Goal: Task Accomplishment & Management: Complete application form

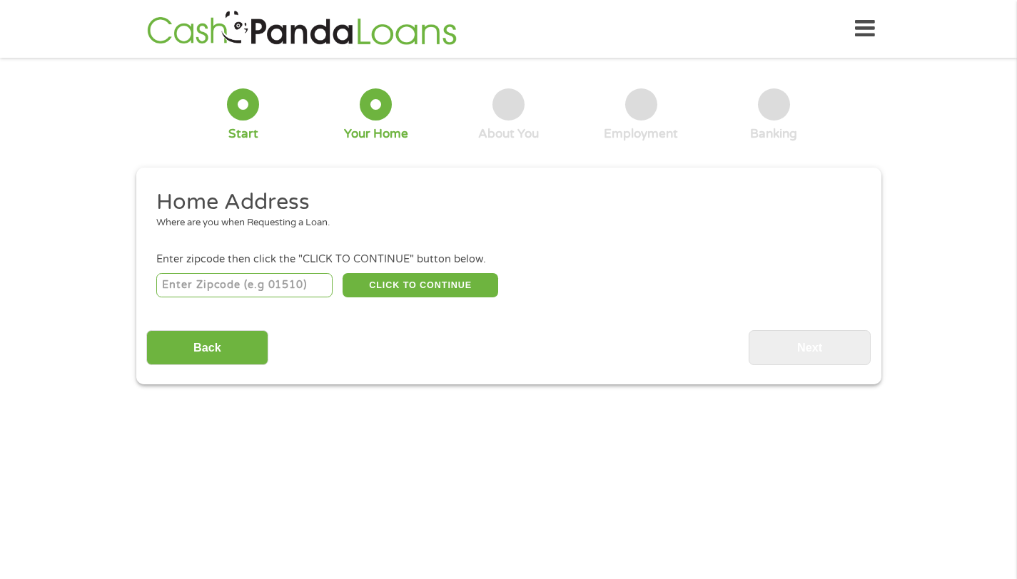
click at [836, 367] on div "This field is hidden when viewing the form gclid This field is hidden when view…" at bounding box center [508, 276] width 745 height 217
click at [242, 284] on input "number" at bounding box center [244, 285] width 176 height 24
type input "94550"
select select "[US_STATE]"
click at [422, 286] on button "CLICK TO CONTINUE" at bounding box center [421, 285] width 156 height 24
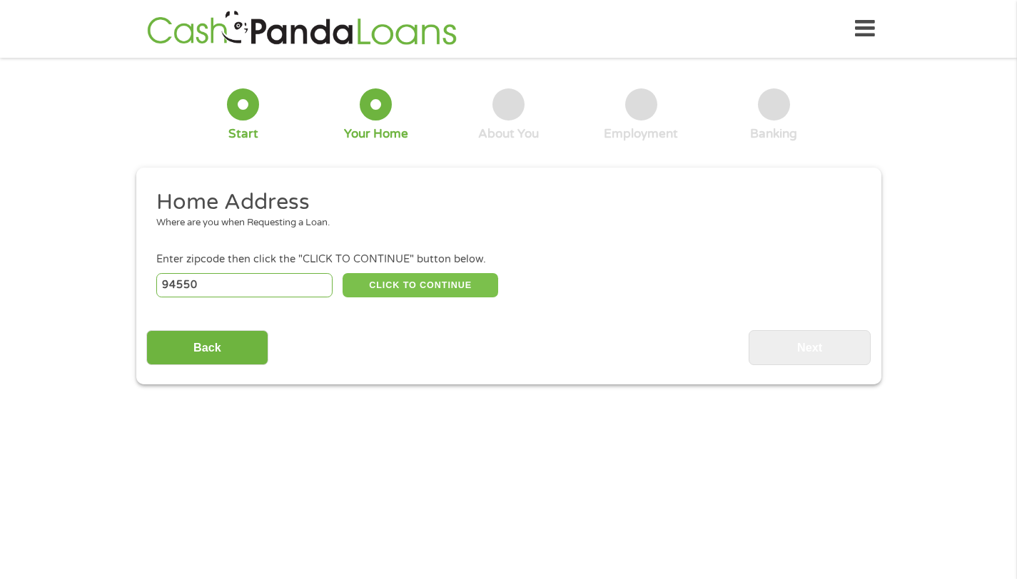
type input "94550"
type input "Livermore"
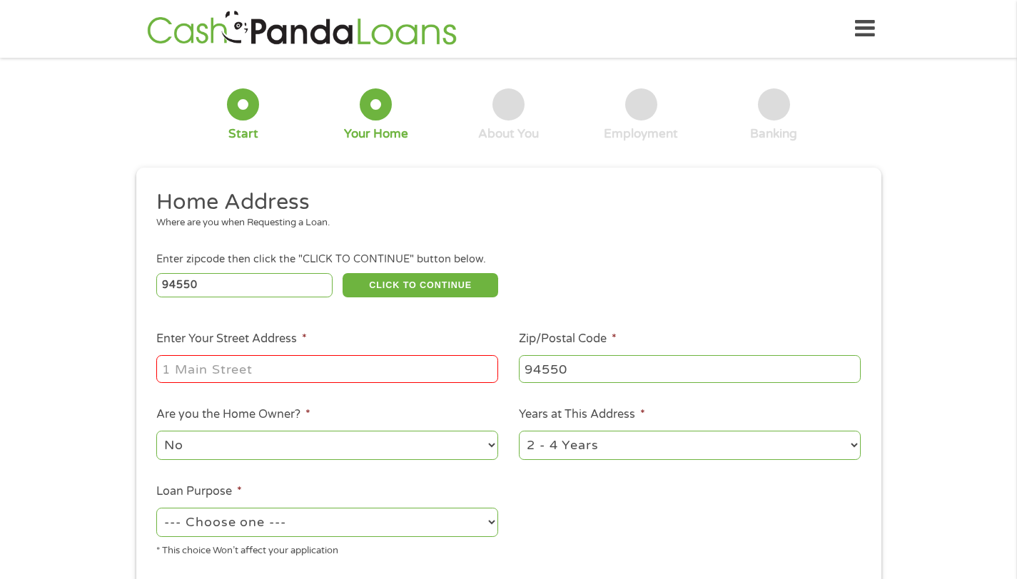
click at [235, 360] on input "Enter Your Street Address *" at bounding box center [327, 368] width 342 height 27
type input "1713 5th St."
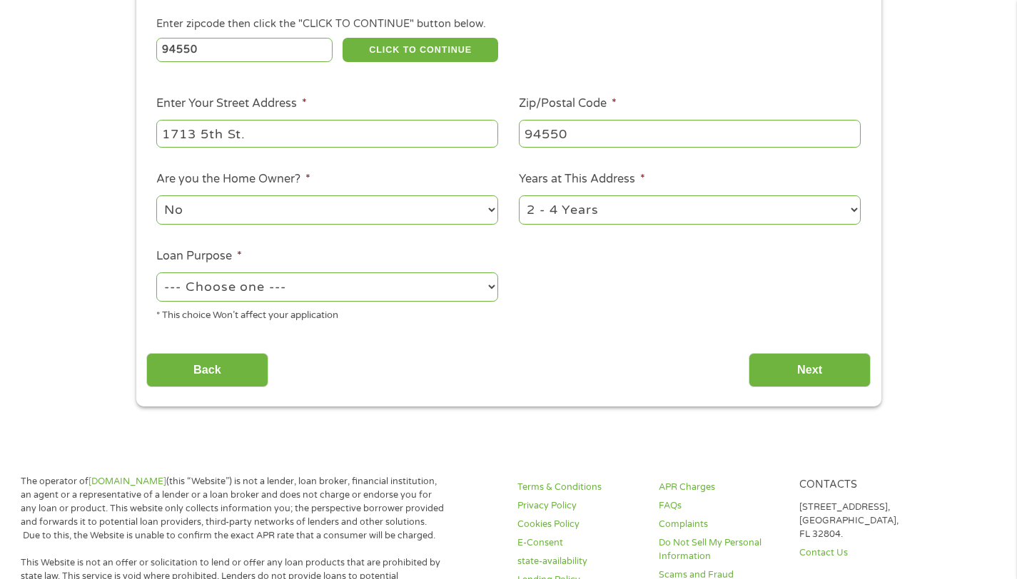
scroll to position [278, 0]
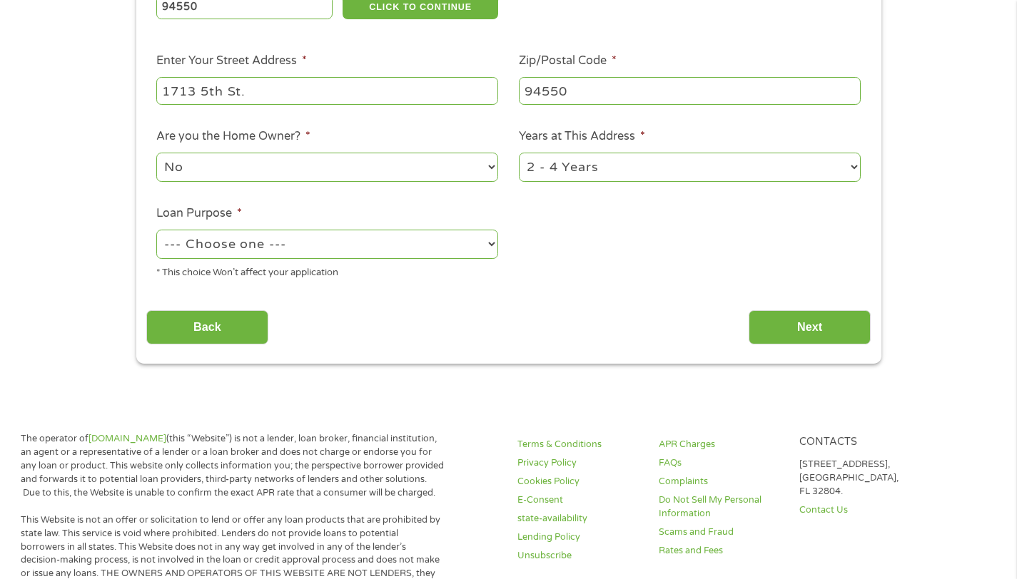
click at [310, 166] on select "No Yes" at bounding box center [327, 167] width 342 height 29
click at [156, 153] on select "No Yes" at bounding box center [327, 167] width 342 height 29
click at [591, 168] on select "1 Year or less 1 - 2 Years 2 - 4 Years Over 4 Years" at bounding box center [690, 167] width 342 height 29
select select "60months"
click at [519, 153] on select "1 Year or less 1 - 2 Years 2 - 4 Years Over 4 Years" at bounding box center [690, 167] width 342 height 29
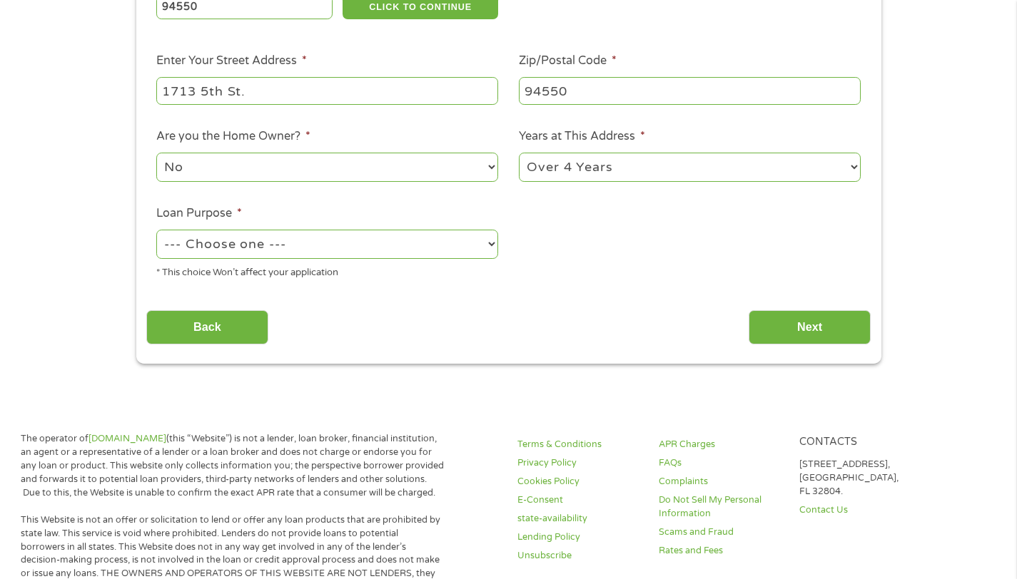
click at [353, 250] on select "--- Choose one --- Pay Bills Debt Consolidation Home Improvement Major Purchase…" at bounding box center [327, 244] width 342 height 29
select select "paybills"
click at [156, 230] on select "--- Choose one --- Pay Bills Debt Consolidation Home Improvement Major Purchase…" at bounding box center [327, 244] width 342 height 29
click at [784, 331] on input "Next" at bounding box center [810, 327] width 122 height 35
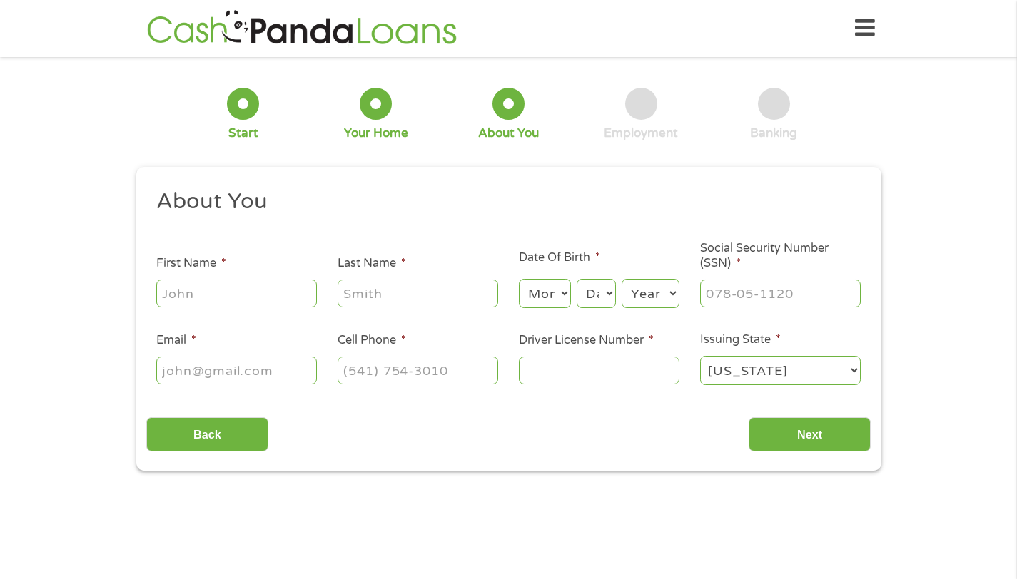
scroll to position [0, 0]
click at [247, 290] on input "First Name *" at bounding box center [236, 293] width 161 height 27
type input "[PERSON_NAME]"
type input "[EMAIL_ADDRESS][DOMAIN_NAME]"
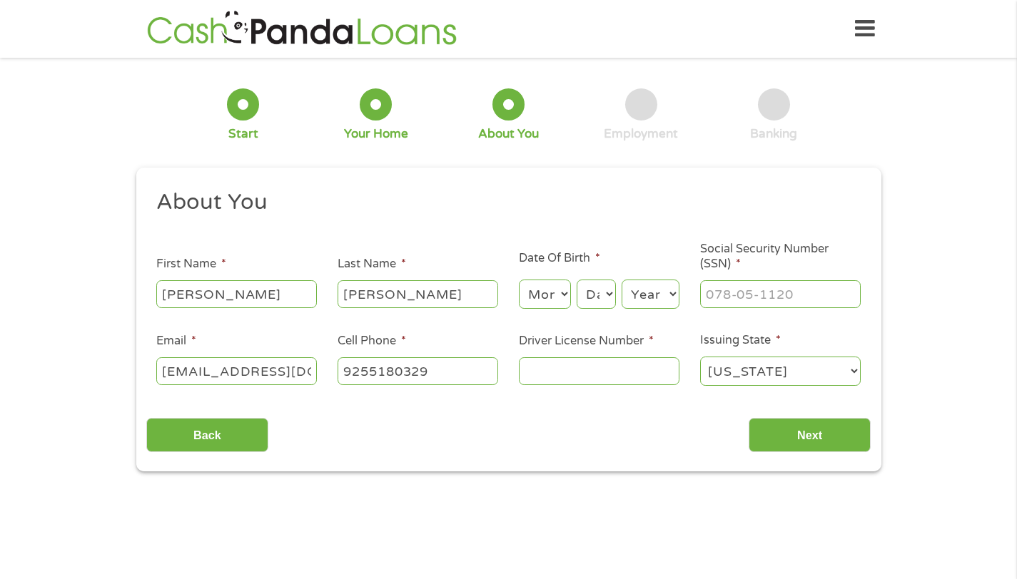
type input "[PHONE_NUMBER]"
click at [557, 291] on select "Month 1 2 3 4 5 6 7 8 9 10 11 12" at bounding box center [545, 294] width 52 height 29
select select "12"
click at [519, 280] on select "Month 1 2 3 4 5 6 7 8 9 10 11 12" at bounding box center [545, 294] width 52 height 29
click at [597, 299] on select "Day 1 2 3 4 5 6 7 8 9 10 11 12 13 14 15 16 17 18 19 20 21 22 23 24 25 26 27 28 …" at bounding box center [596, 294] width 39 height 29
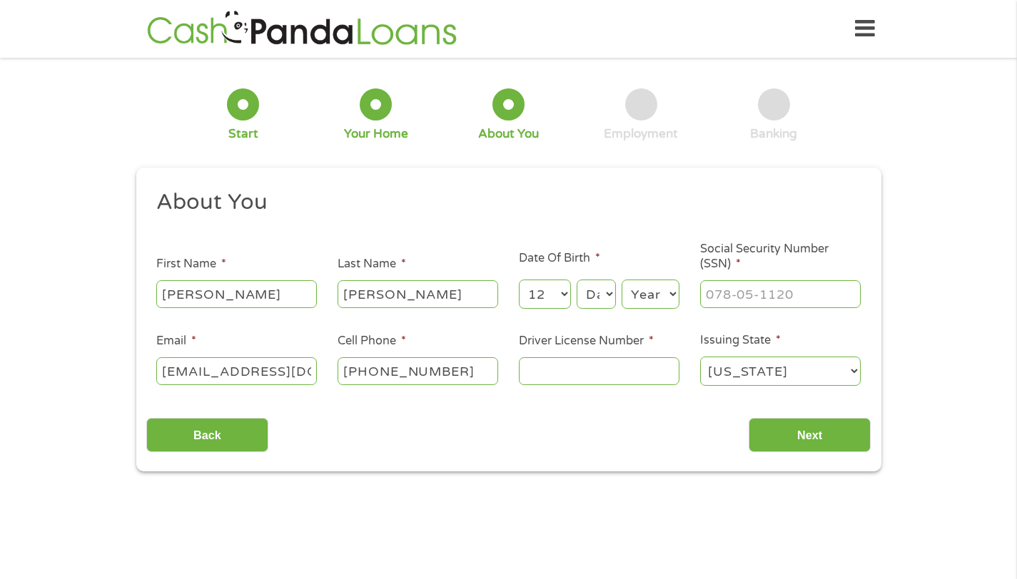
select select "20"
click at [577, 280] on select "Day 1 2 3 4 5 6 7 8 9 10 11 12 13 14 15 16 17 18 19 20 21 22 23 24 25 26 27 28 …" at bounding box center [596, 294] width 39 height 29
click at [636, 293] on select "Year [DATE] 2006 2005 2004 2003 2002 2001 2000 1999 1998 1997 1996 1995 1994 19…" at bounding box center [651, 294] width 58 height 29
select select "1974"
click at [622, 280] on select "Year [DATE] 2006 2005 2004 2003 2002 2001 2000 1999 1998 1997 1996 1995 1994 19…" at bounding box center [651, 294] width 58 height 29
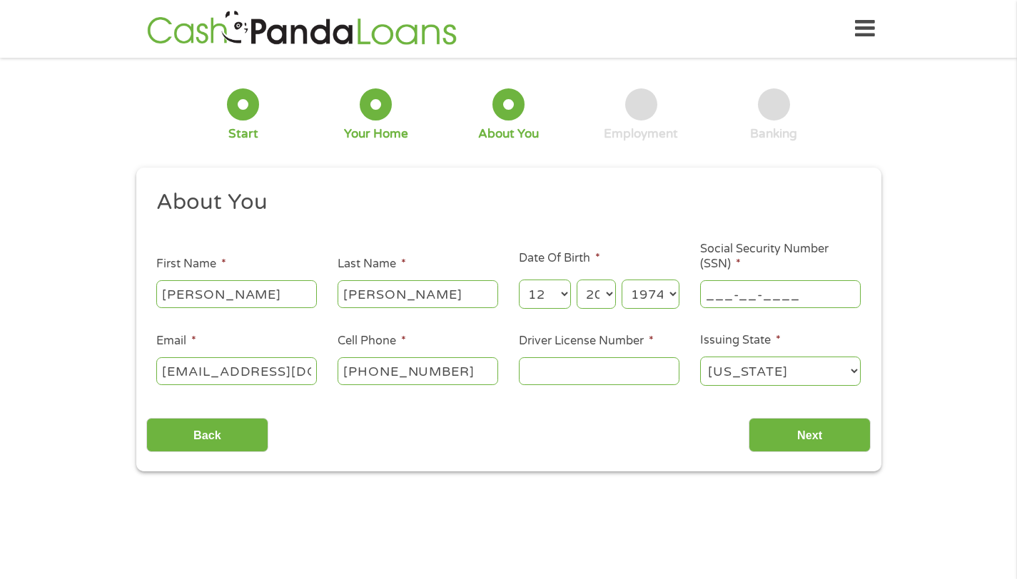
click at [721, 295] on input "___-__-____" at bounding box center [780, 293] width 161 height 27
type input "612-05-1583"
click at [584, 373] on input "Driver License Number *" at bounding box center [599, 371] width 161 height 27
type input "A7787811"
click at [806, 437] on input "Next" at bounding box center [810, 435] width 122 height 35
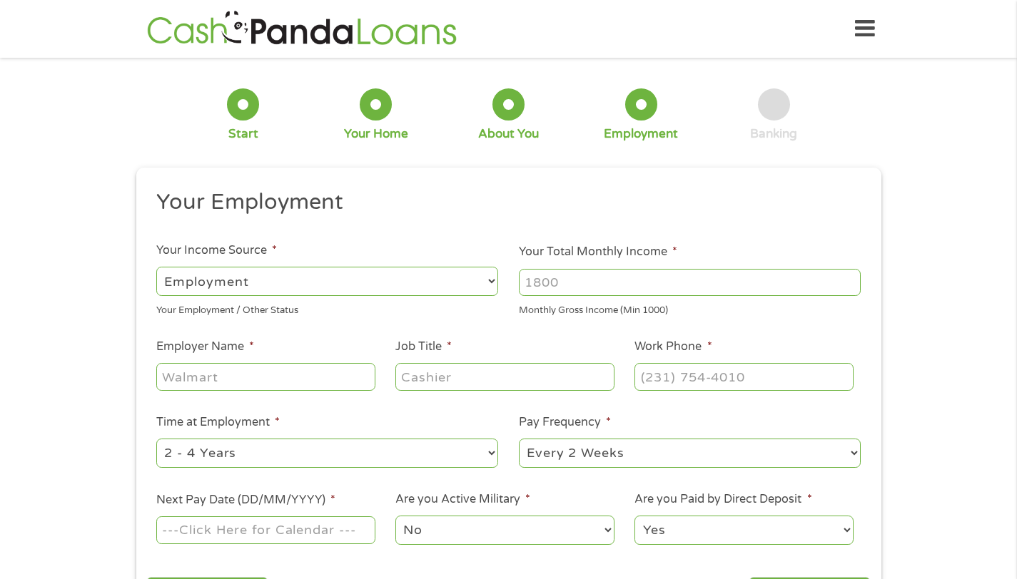
scroll to position [6, 6]
click at [436, 278] on select "--- Choose one --- Employment [DEMOGRAPHIC_DATA] Benefits" at bounding box center [327, 281] width 342 height 29
click at [156, 267] on select "--- Choose one --- Employment [DEMOGRAPHIC_DATA] Benefits" at bounding box center [327, 281] width 342 height 29
click at [585, 280] on input "Your Total Monthly Income *" at bounding box center [690, 282] width 342 height 27
type input "7"
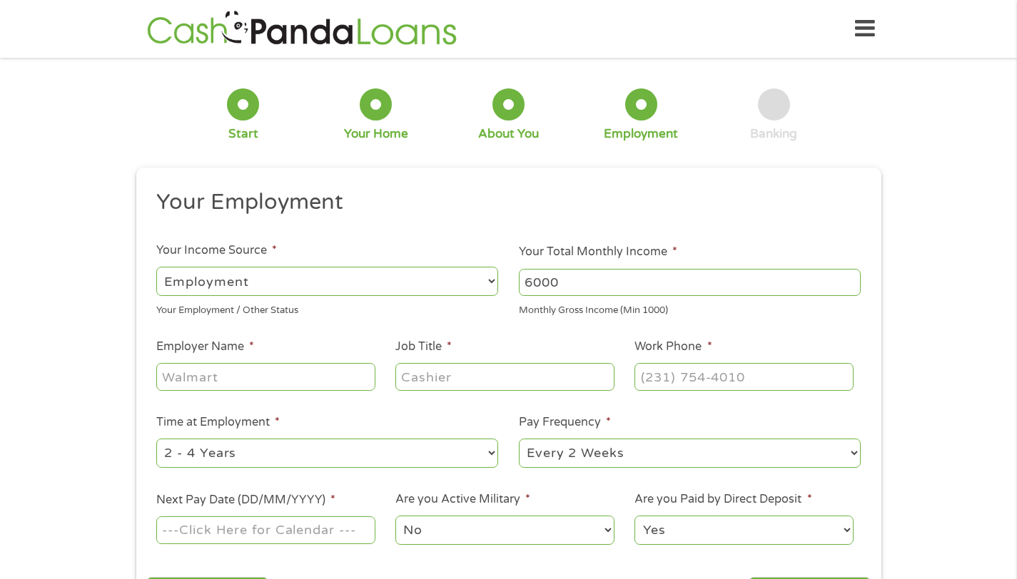
type input "6000"
click at [263, 380] on input "Employer Name *" at bounding box center [265, 376] width 218 height 27
type input "Tuff Girl"
click at [460, 372] on input "Job Title *" at bounding box center [504, 376] width 218 height 27
type input "Personal Trainer"
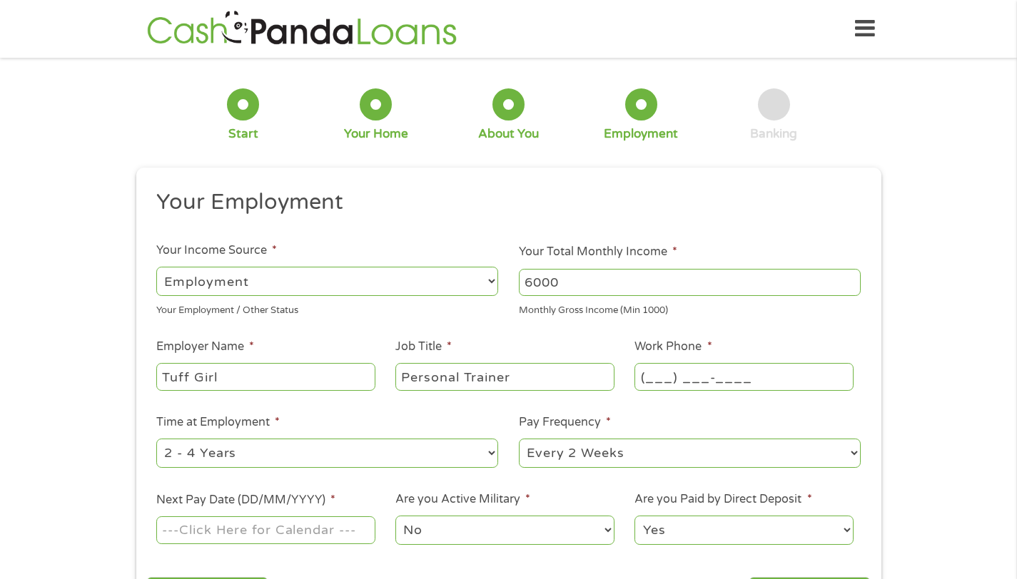
click at [646, 372] on input "(___) ___-____" at bounding box center [743, 376] width 218 height 27
type input "[PHONE_NUMBER]"
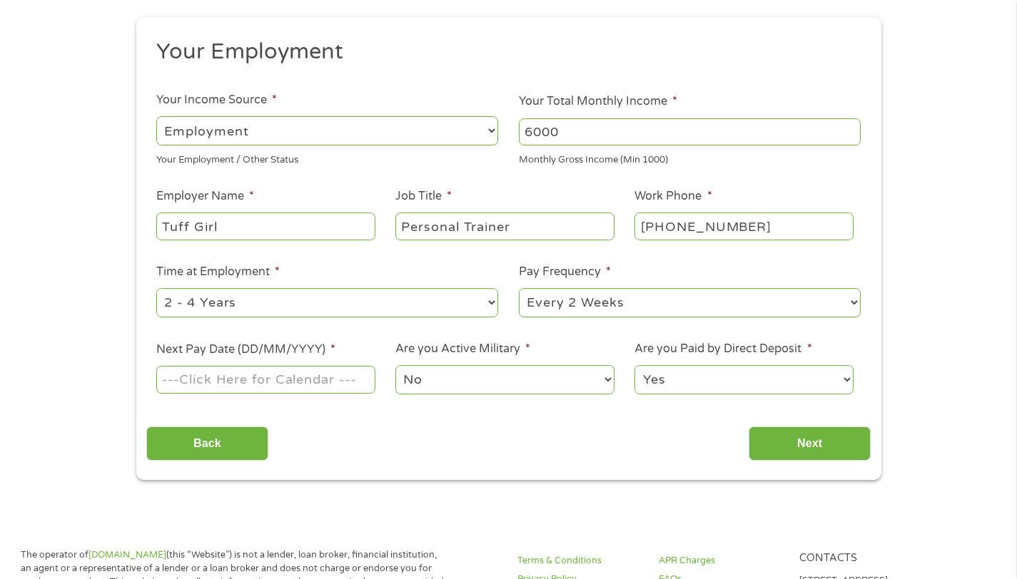
scroll to position [152, 0]
click at [312, 307] on select "--- Choose one --- 1 Year or less 1 - 2 Years 2 - 4 Years Over 4 Years" at bounding box center [327, 301] width 342 height 29
select select "60months"
click at [156, 287] on select "--- Choose one --- 1 Year or less 1 - 2 Years 2 - 4 Years Over 4 Years" at bounding box center [327, 301] width 342 height 29
click at [564, 308] on select "--- Choose one --- Every 2 Weeks Every Week Monthly Semi-Monthly" at bounding box center [690, 301] width 342 height 29
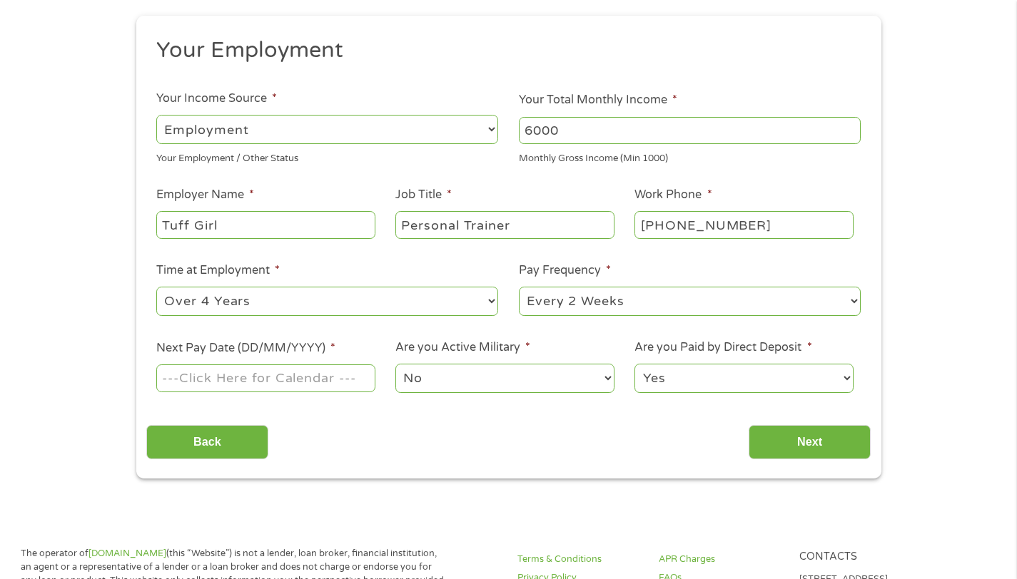
select select "semimonthly"
click at [519, 287] on select "--- Choose one --- Every 2 Weeks Every Week Monthly Semi-Monthly" at bounding box center [690, 301] width 342 height 29
click at [295, 375] on input "Next Pay Date (DD/MM/YYYY) *" at bounding box center [265, 378] width 218 height 27
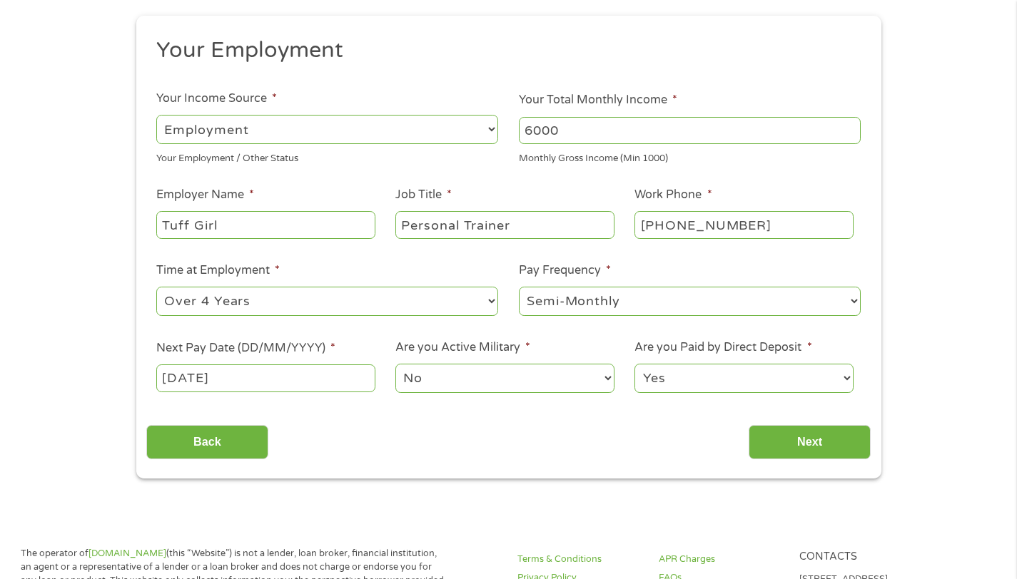
click at [280, 379] on input "[DATE]" at bounding box center [265, 378] width 218 height 27
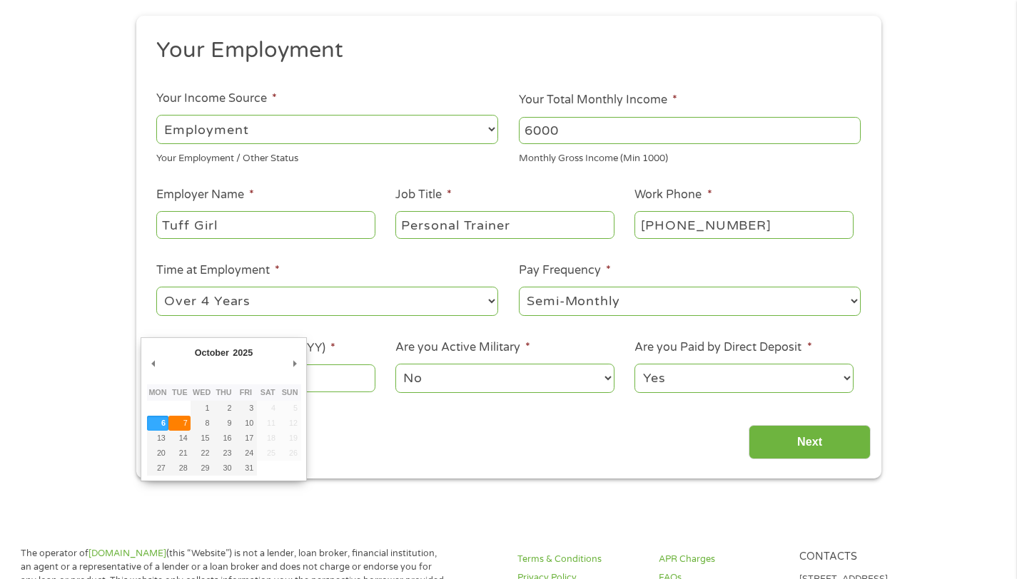
type input "[DATE]"
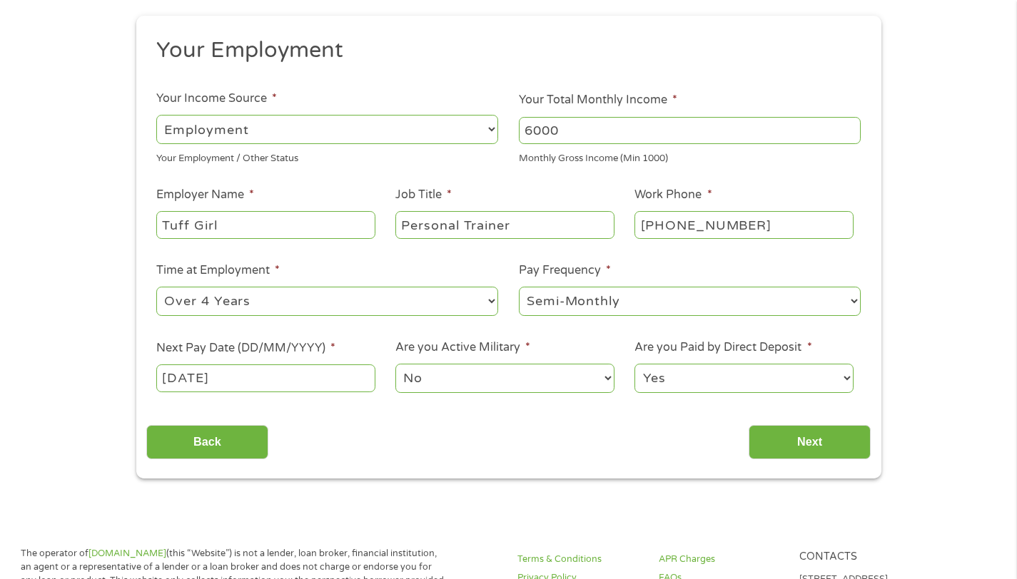
click at [275, 382] on input "[DATE]" at bounding box center [265, 378] width 218 height 27
click at [808, 438] on input "Next" at bounding box center [810, 442] width 122 height 35
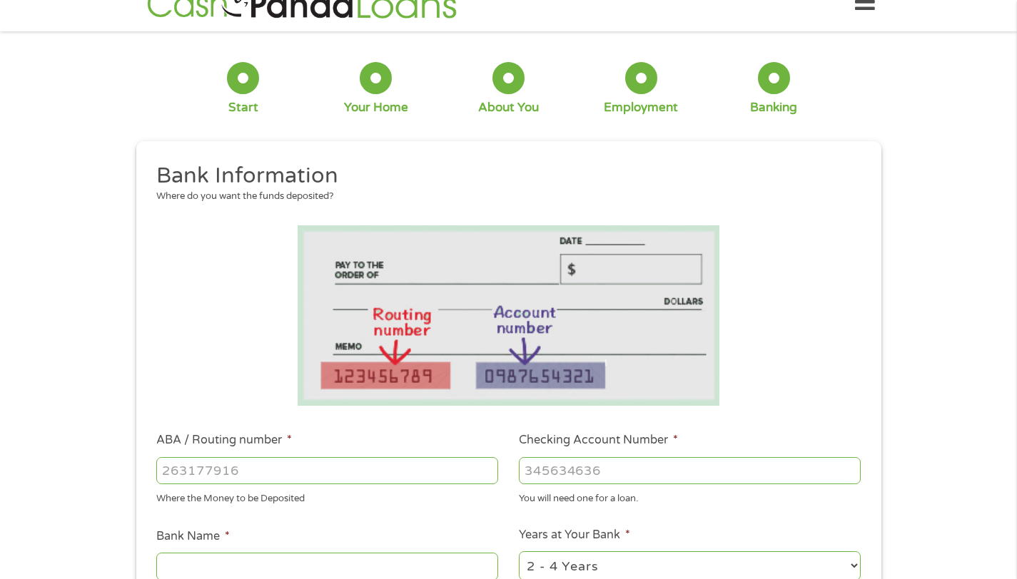
scroll to position [118, 0]
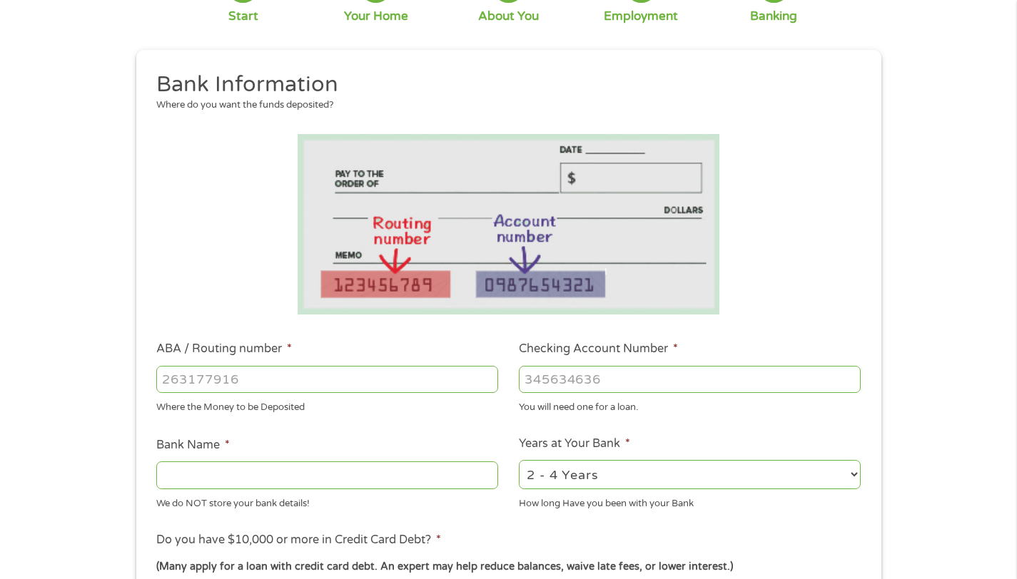
click at [300, 379] on input "ABA / Routing number *" at bounding box center [327, 379] width 342 height 27
type input "121042882"
type input "[PERSON_NAME] FARGO BANK NA"
type input "121042882"
click at [640, 379] on input "Checking Account Number *" at bounding box center [690, 379] width 342 height 27
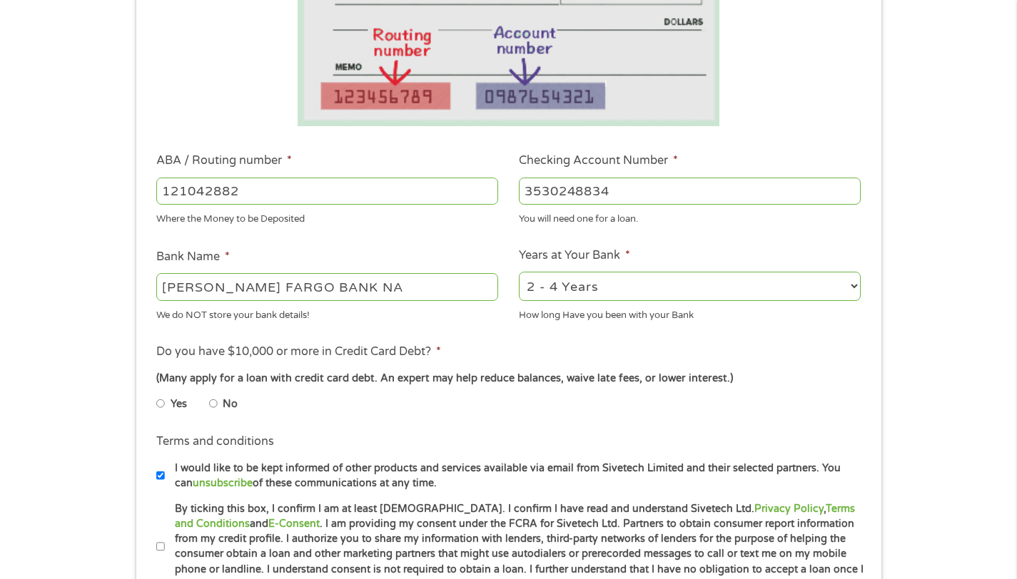
scroll to position [354, 0]
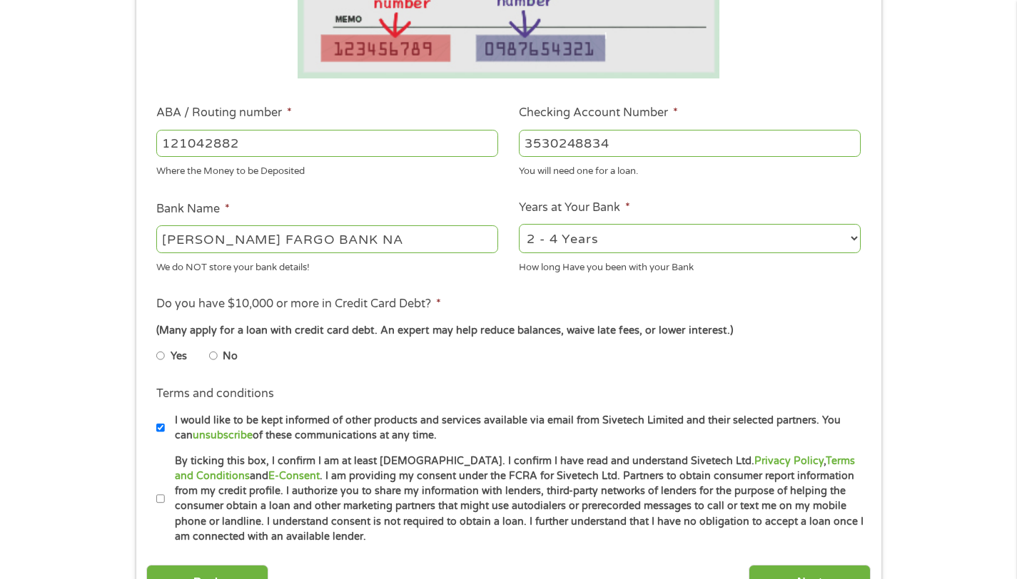
type input "3530248834"
click at [611, 244] on select "2 - 4 Years 6 - 12 Months 1 - 2 Years Over 4 Years" at bounding box center [690, 238] width 342 height 29
select select "60months"
click at [519, 224] on select "2 - 4 Years 6 - 12 Months 1 - 2 Years Over 4 Years" at bounding box center [690, 238] width 342 height 29
click at [213, 358] on input "No" at bounding box center [213, 356] width 9 height 23
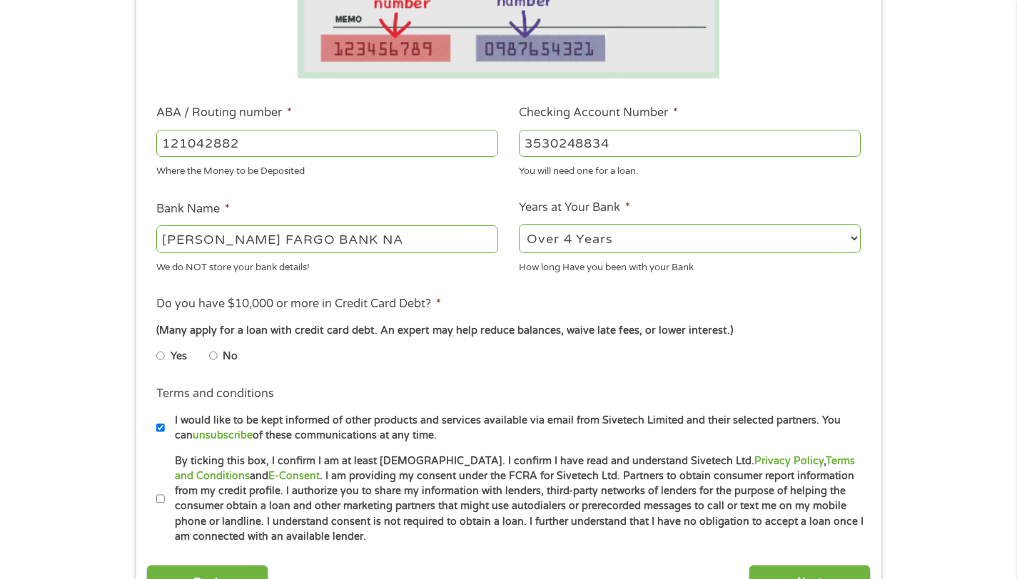
radio input "true"
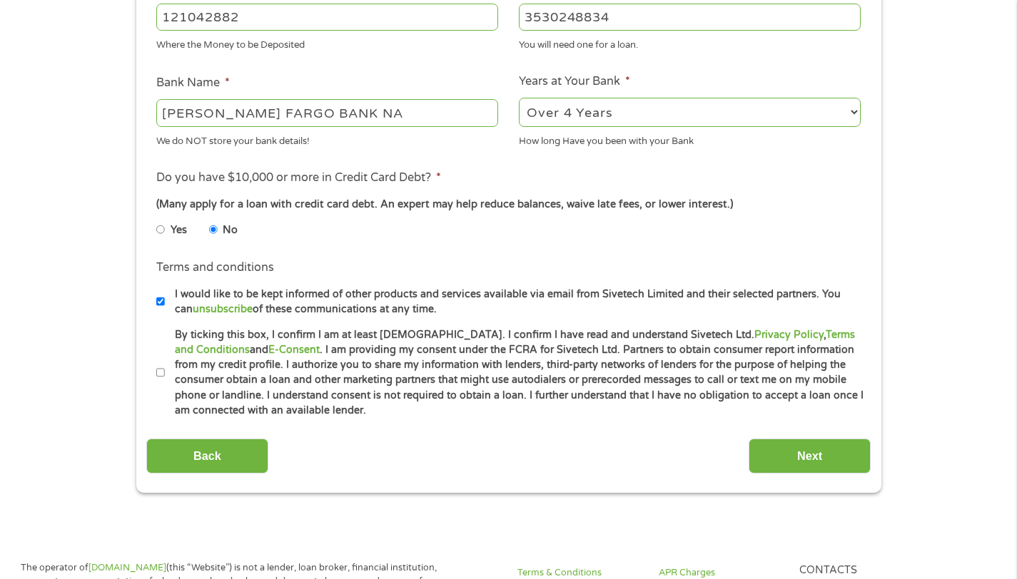
scroll to position [537, 0]
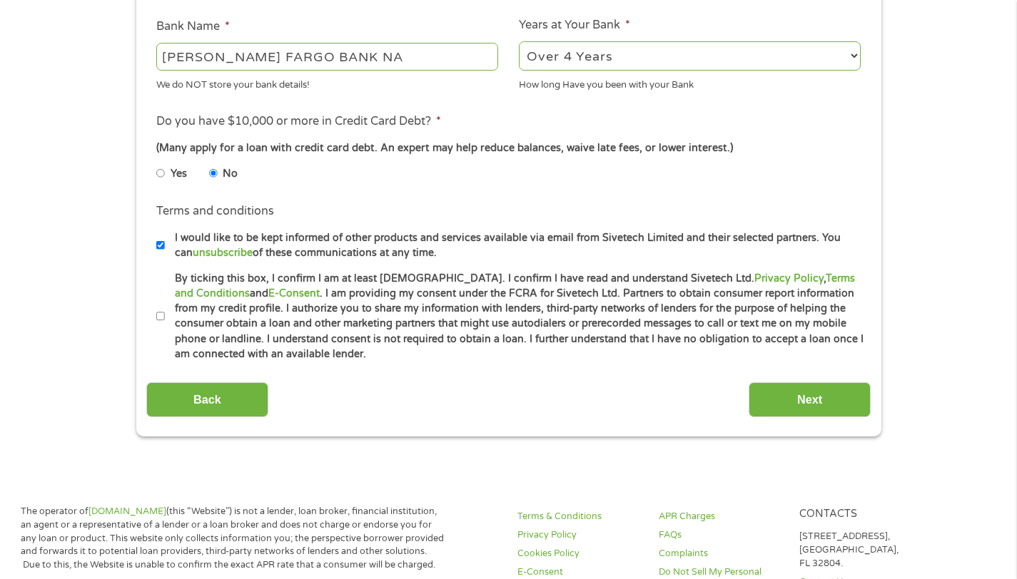
click at [162, 321] on input "By ticking this box, I confirm I am at least [DEMOGRAPHIC_DATA]. I confirm I ha…" at bounding box center [160, 316] width 9 height 23
checkbox input "true"
click at [160, 243] on input "I would like to be kept informed of other products and services available via e…" at bounding box center [160, 245] width 9 height 23
checkbox input "false"
click at [809, 404] on input "Next" at bounding box center [810, 399] width 122 height 35
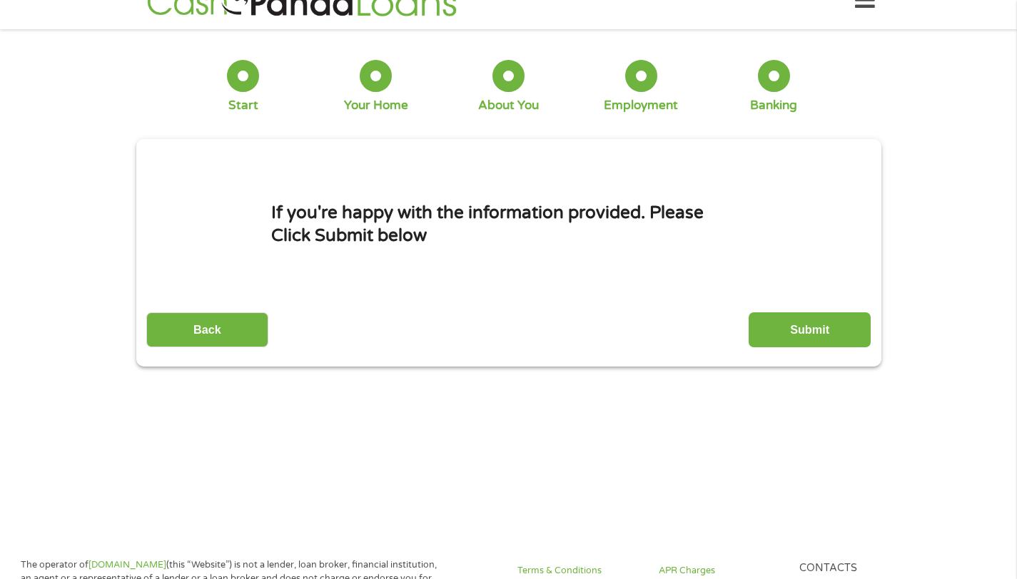
scroll to position [0, 0]
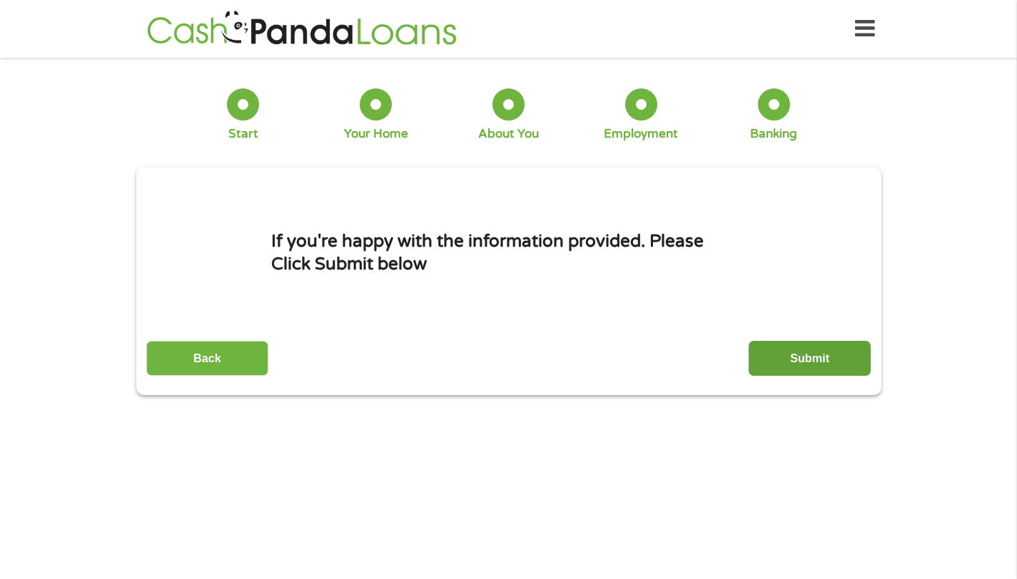
click at [801, 361] on input "Submit" at bounding box center [810, 358] width 122 height 35
